Goal: Transaction & Acquisition: Download file/media

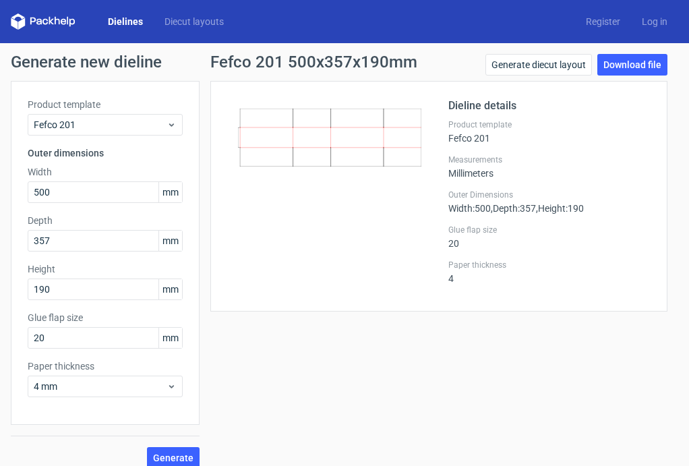
scroll to position [13, 0]
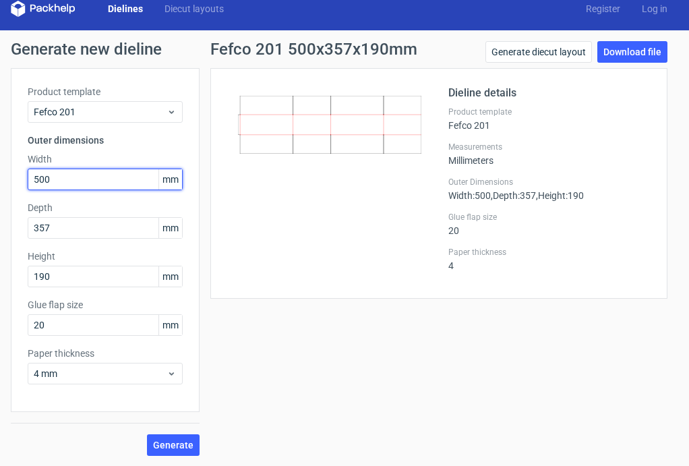
drag, startPoint x: 57, startPoint y: 180, endPoint x: 11, endPoint y: 179, distance: 46.5
click at [11, 179] on div "Product template Fefco 201 Outer dimensions Width 500 mm Depth 357 mm Height 19…" at bounding box center [105, 240] width 189 height 344
type input "355"
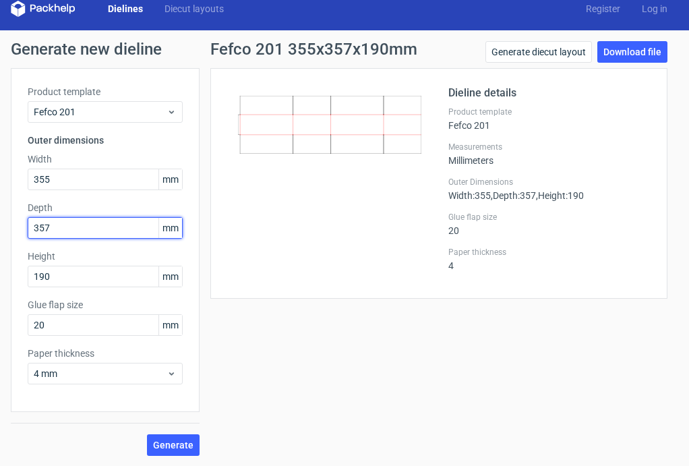
click at [57, 229] on input "357" at bounding box center [105, 228] width 155 height 22
drag, startPoint x: 64, startPoint y: 224, endPoint x: 4, endPoint y: 216, distance: 60.5
click at [4, 216] on div "Generate new dieline Product template Fefco 201 Outer dimensions Width 355 mm D…" at bounding box center [344, 248] width 689 height 436
type input "123"
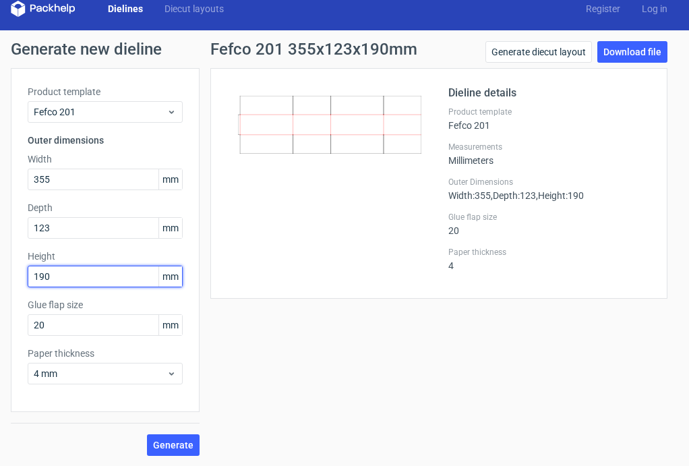
click at [59, 273] on input "190" at bounding box center [105, 277] width 155 height 22
drag, startPoint x: 63, startPoint y: 273, endPoint x: 18, endPoint y: 268, distance: 46.2
click at [18, 268] on div "Product template Fefco 201 Outer dimensions Width 355 mm Depth 123 mm Height 19…" at bounding box center [105, 240] width 189 height 344
type input "152"
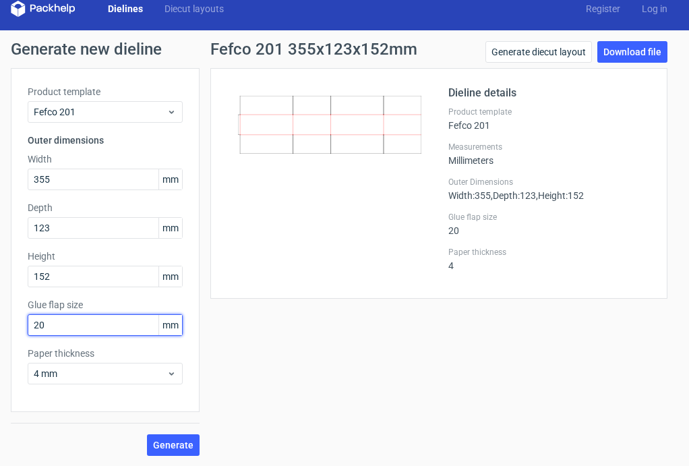
click at [64, 320] on input "20" at bounding box center [105, 325] width 155 height 22
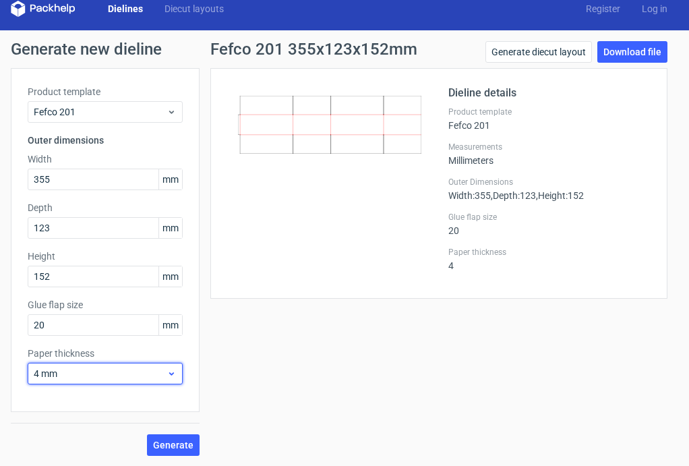
click at [73, 367] on span "4 mm" at bounding box center [100, 373] width 133 height 13
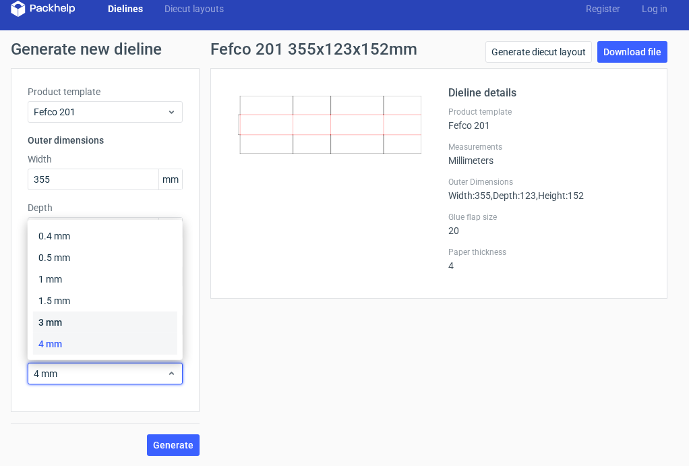
click at [62, 320] on div "3 mm" at bounding box center [105, 322] width 144 height 22
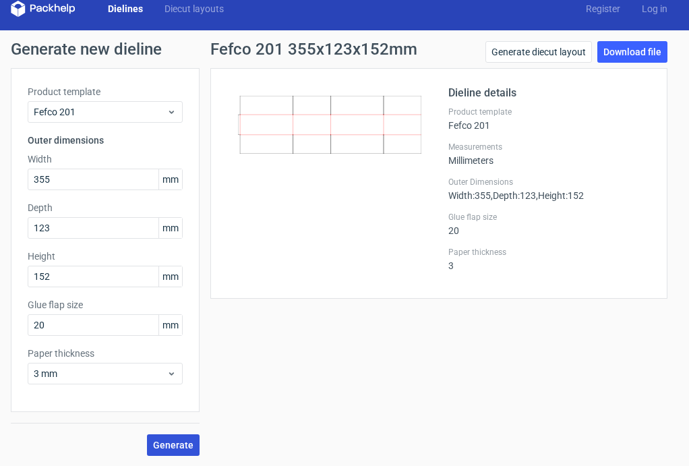
click at [170, 441] on span "Generate" at bounding box center [173, 444] width 40 height 9
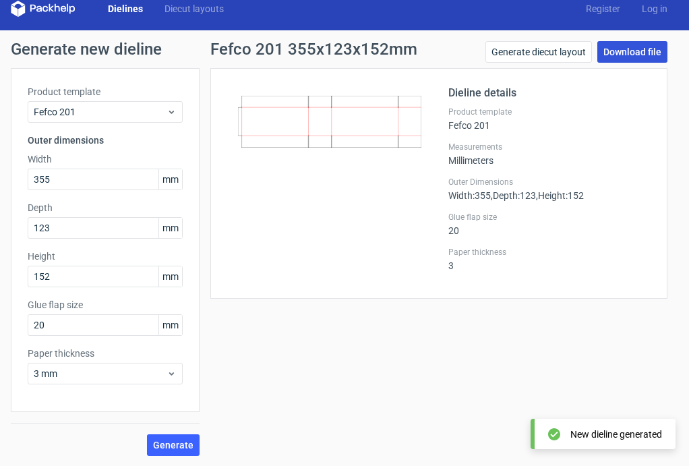
click at [618, 51] on link "Download file" at bounding box center [632, 52] width 70 height 22
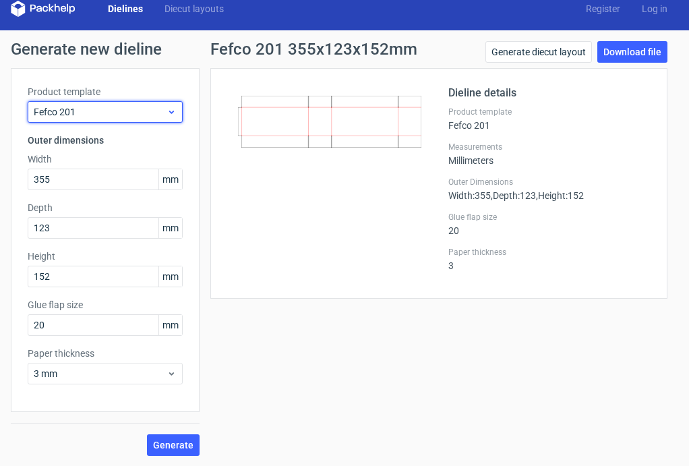
click at [174, 111] on icon at bounding box center [171, 111] width 10 height 11
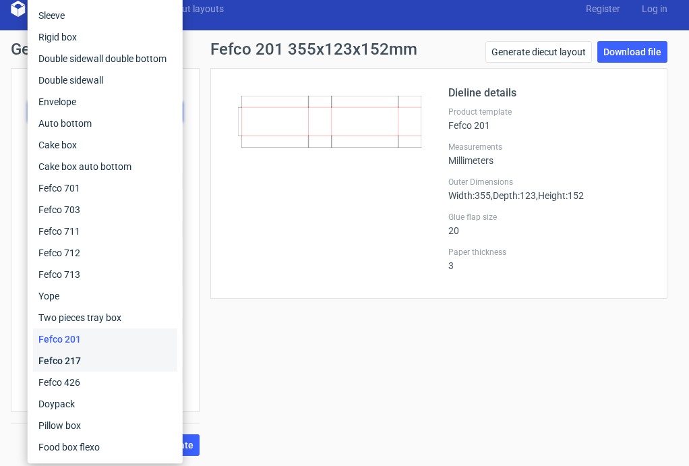
click at [100, 360] on div "Fefco 217" at bounding box center [105, 361] width 144 height 22
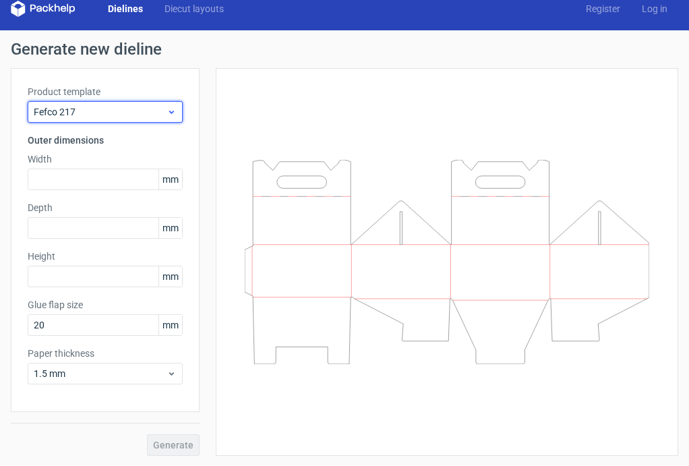
click at [173, 113] on icon at bounding box center [171, 111] width 10 height 11
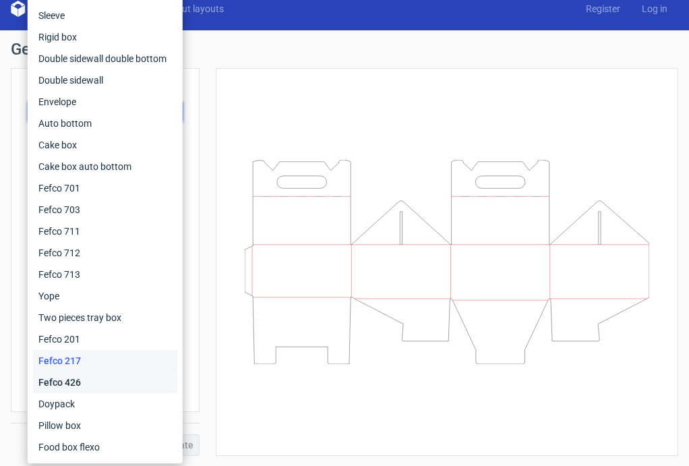
click at [86, 378] on div "Fefco 426" at bounding box center [105, 382] width 144 height 22
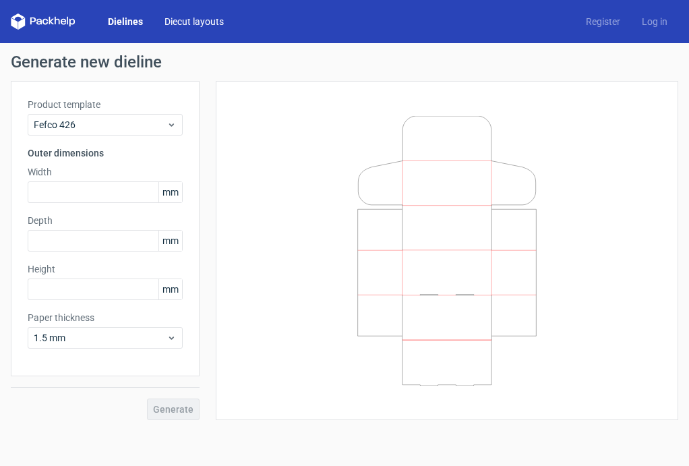
click at [197, 17] on link "Diecut layouts" at bounding box center [194, 21] width 81 height 13
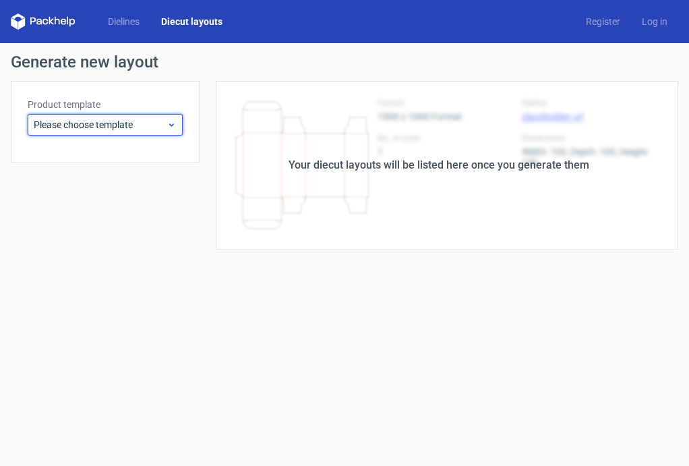
click at [156, 123] on span "Please choose template" at bounding box center [100, 124] width 133 height 13
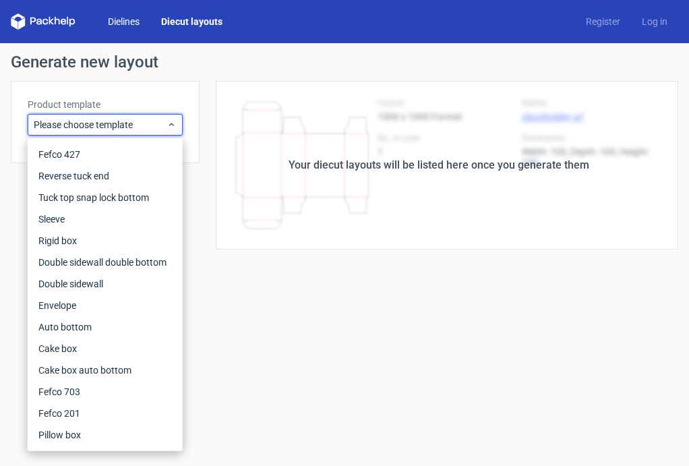
click at [125, 18] on link "Dielines" at bounding box center [123, 21] width 53 height 13
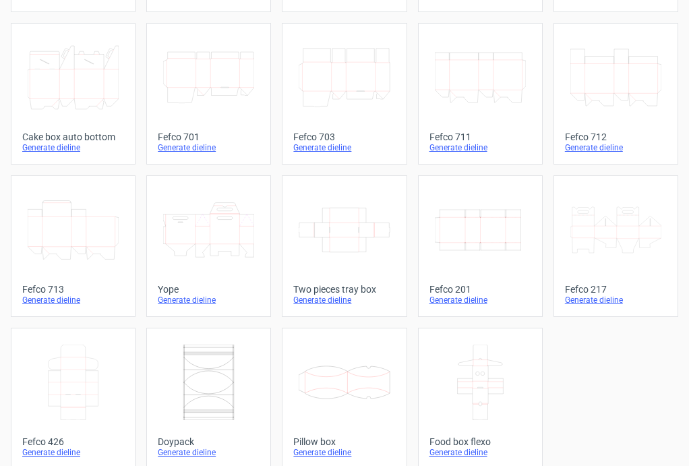
scroll to position [396, 0]
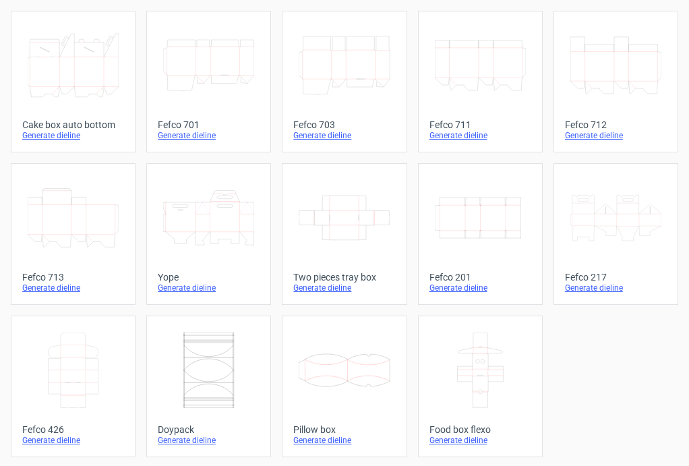
click at [75, 378] on icon at bounding box center [73, 369] width 91 height 75
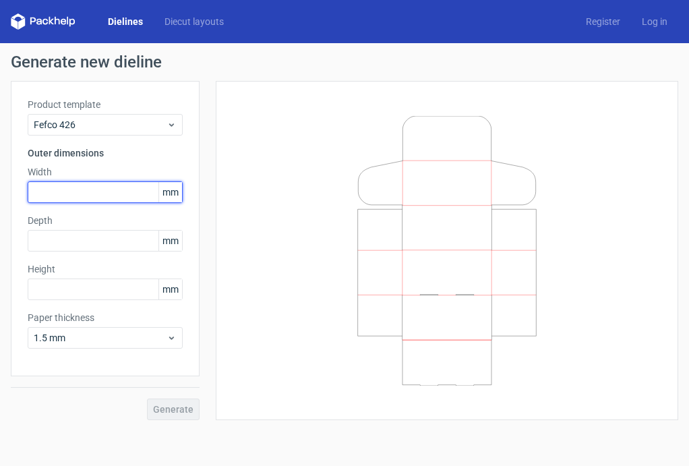
click at [68, 187] on input "text" at bounding box center [105, 192] width 155 height 22
type input "360"
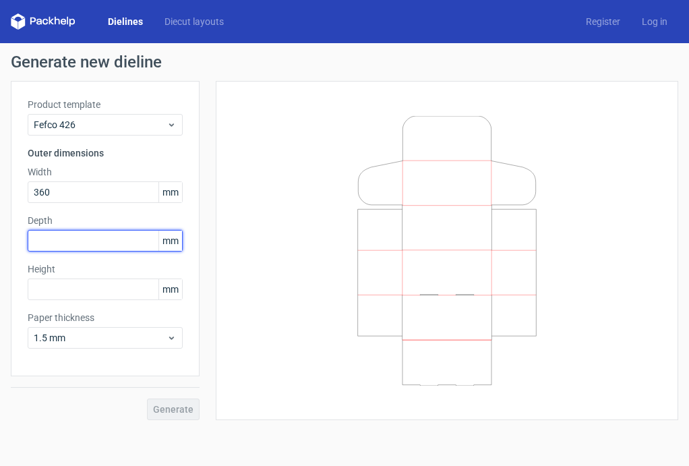
click at [56, 240] on input "text" at bounding box center [105, 241] width 155 height 22
type input "119"
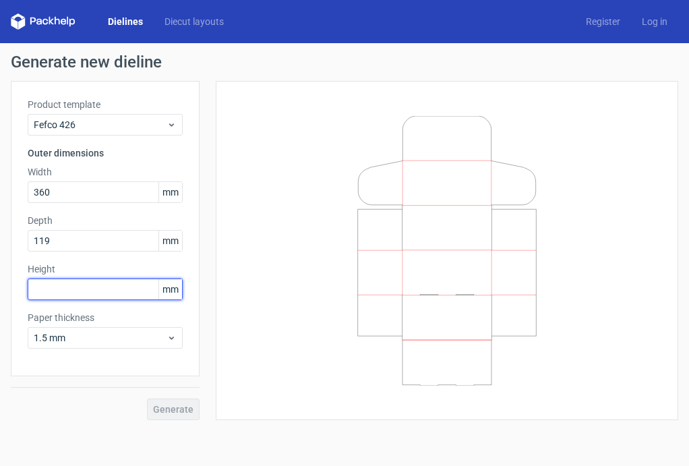
click at [58, 288] on input "text" at bounding box center [105, 289] width 155 height 22
type input "60"
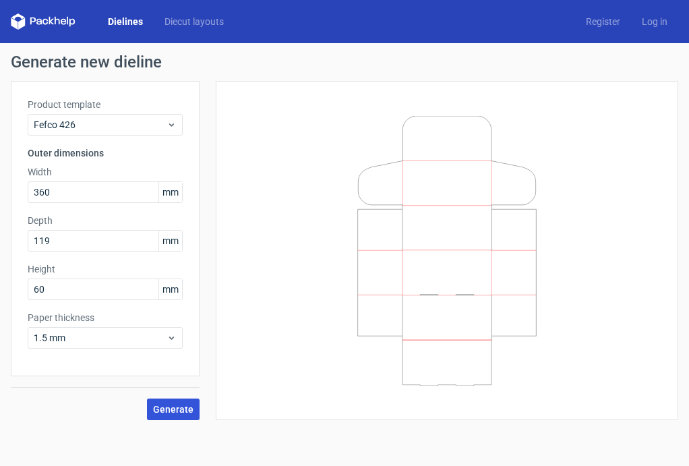
click at [169, 406] on span "Generate" at bounding box center [173, 408] width 40 height 9
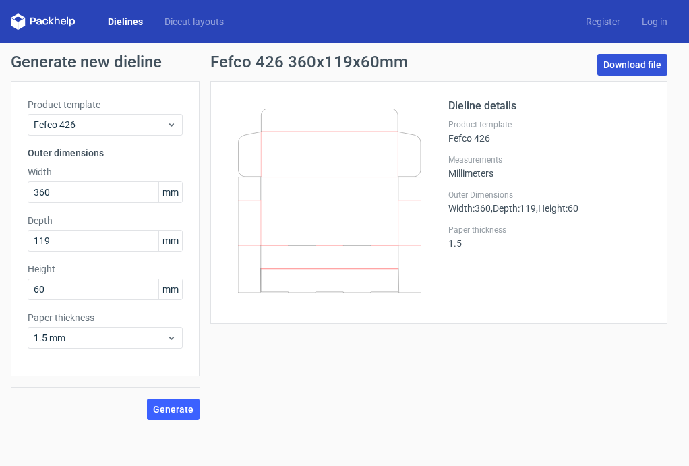
click at [634, 60] on link "Download file" at bounding box center [632, 65] width 70 height 22
